Goal: Find specific page/section: Find specific page/section

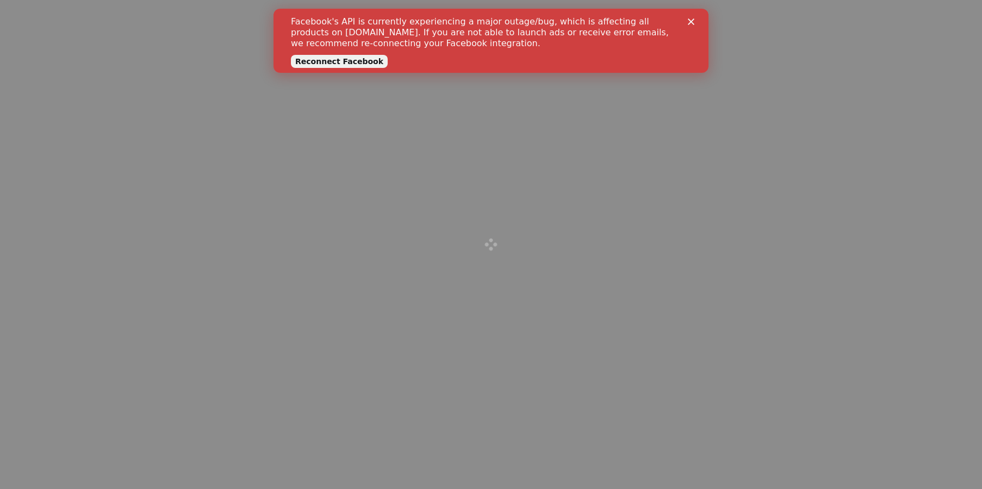
click at [688, 20] on icon "Close" at bounding box center [691, 21] width 7 height 7
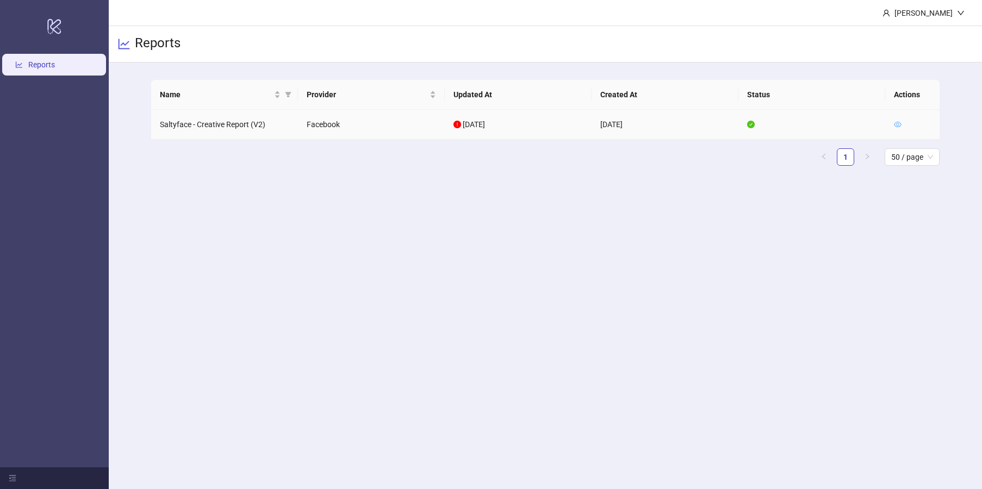
click at [900, 121] on icon "eye" at bounding box center [898, 125] width 8 height 8
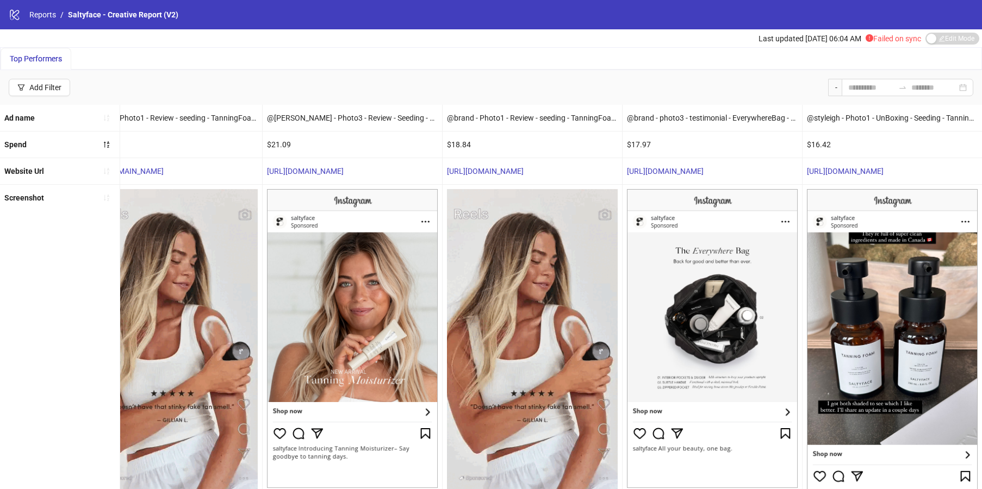
scroll to position [165, 0]
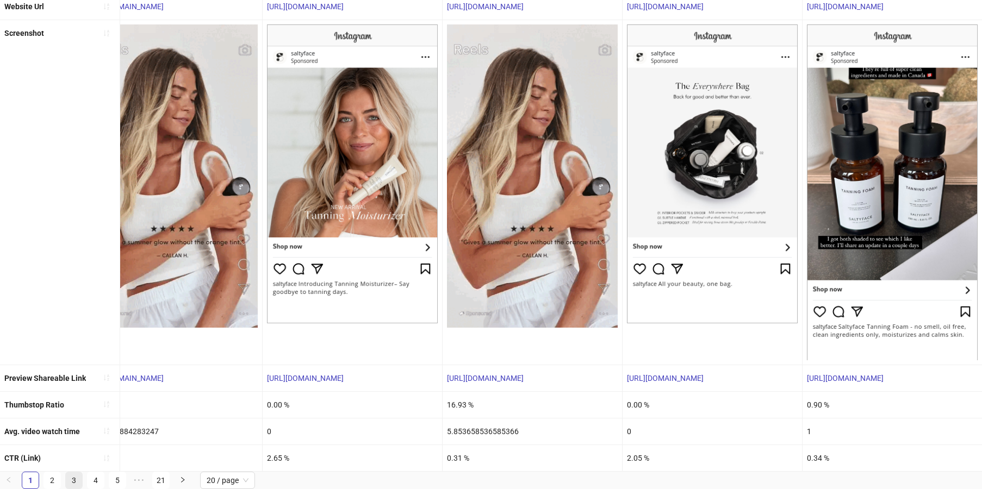
click at [81, 478] on link "3" at bounding box center [74, 481] width 16 height 16
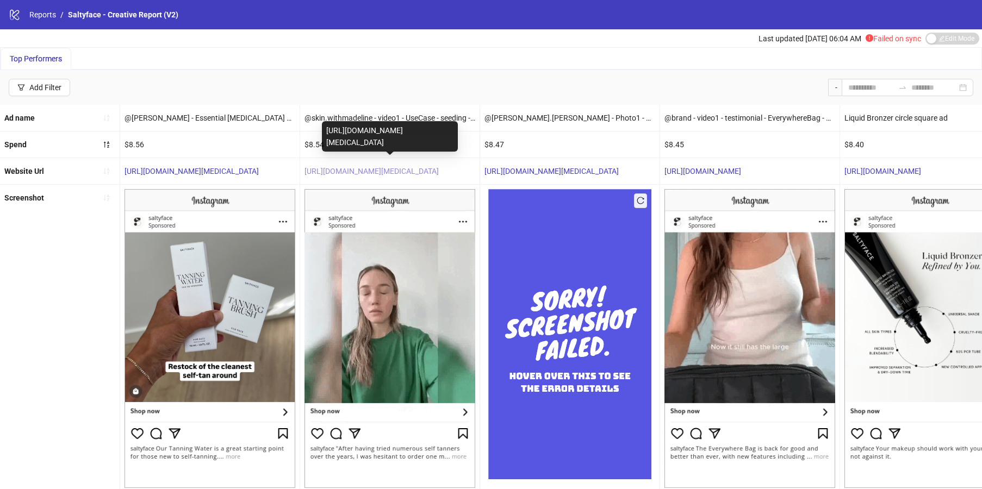
scroll to position [59, 0]
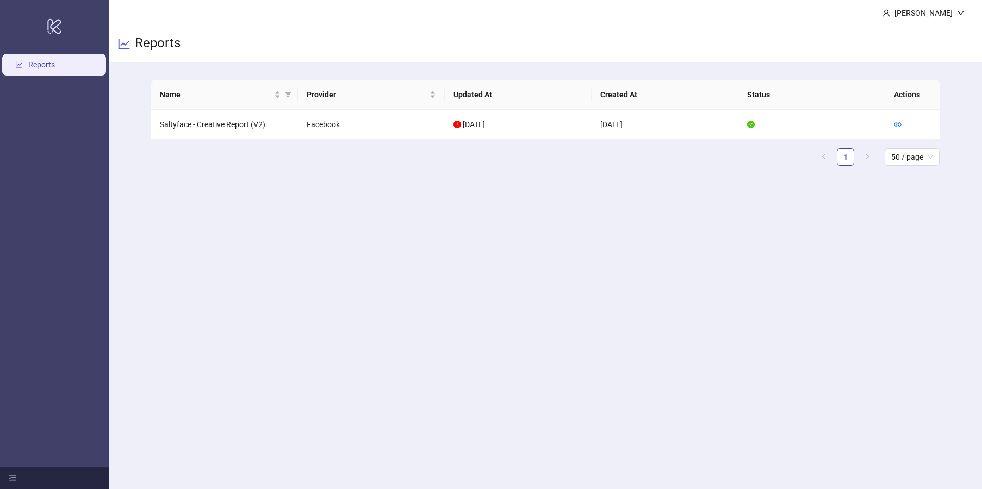
click at [385, 200] on main "brooke Reports Name Provider Updated At Created At Status Actions Saltyface - C…" at bounding box center [545, 244] width 873 height 489
click at [931, 115] on td at bounding box center [912, 125] width 54 height 30
click at [896, 125] on icon "eye" at bounding box center [898, 125] width 8 height 8
